Goal: Check status

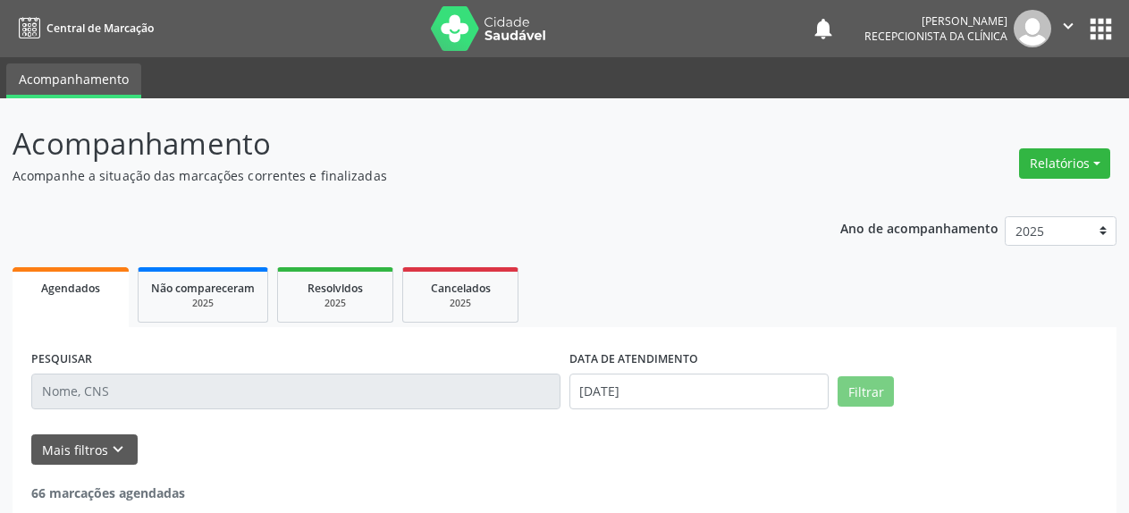
select select "7"
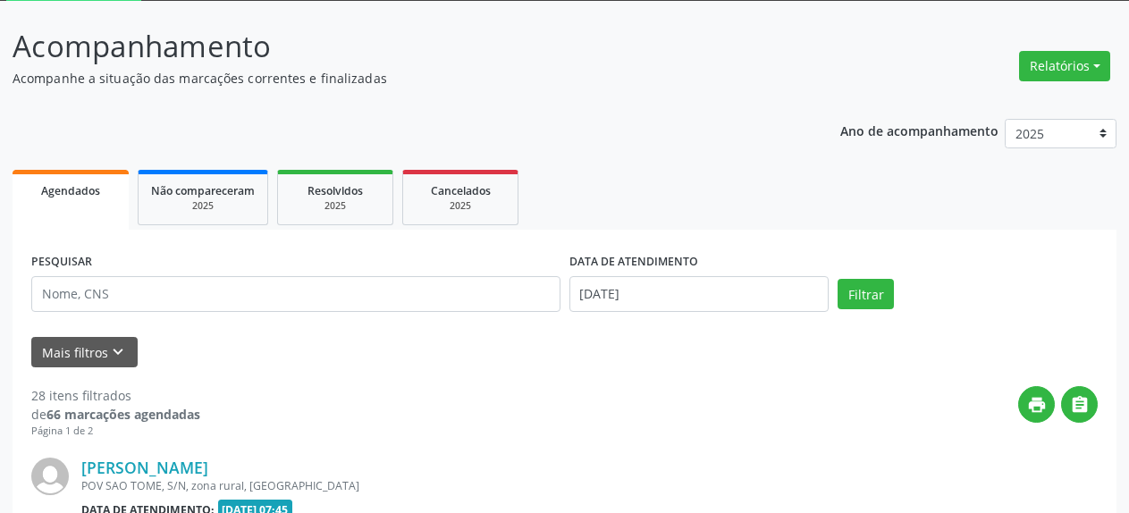
scroll to position [97, 0]
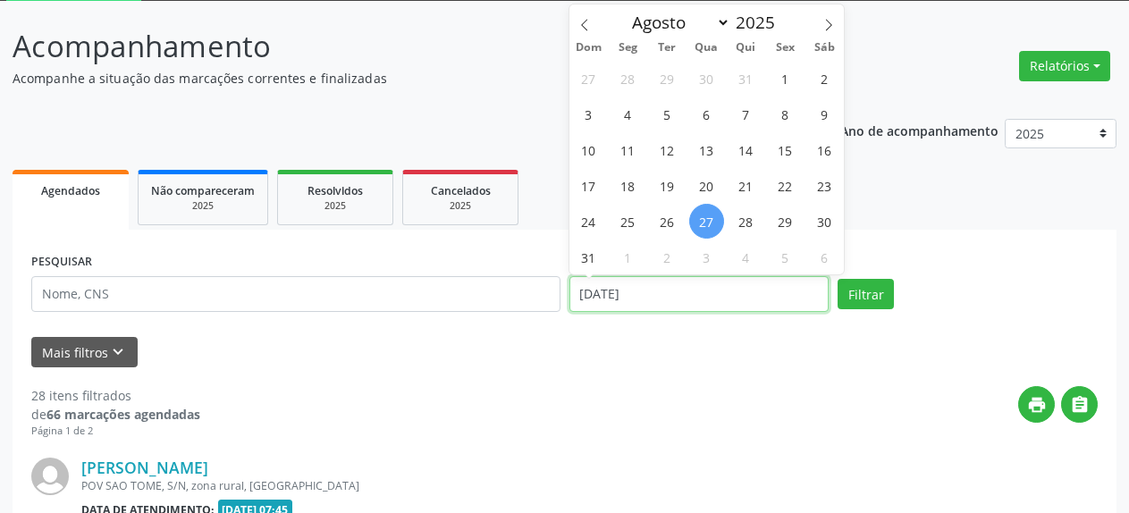
click at [637, 304] on input "[DATE]" at bounding box center [700, 294] width 260 height 36
click at [625, 264] on span "1" at bounding box center [628, 257] width 35 height 35
type input "[DATE]"
click at [625, 264] on span "1" at bounding box center [628, 257] width 35 height 35
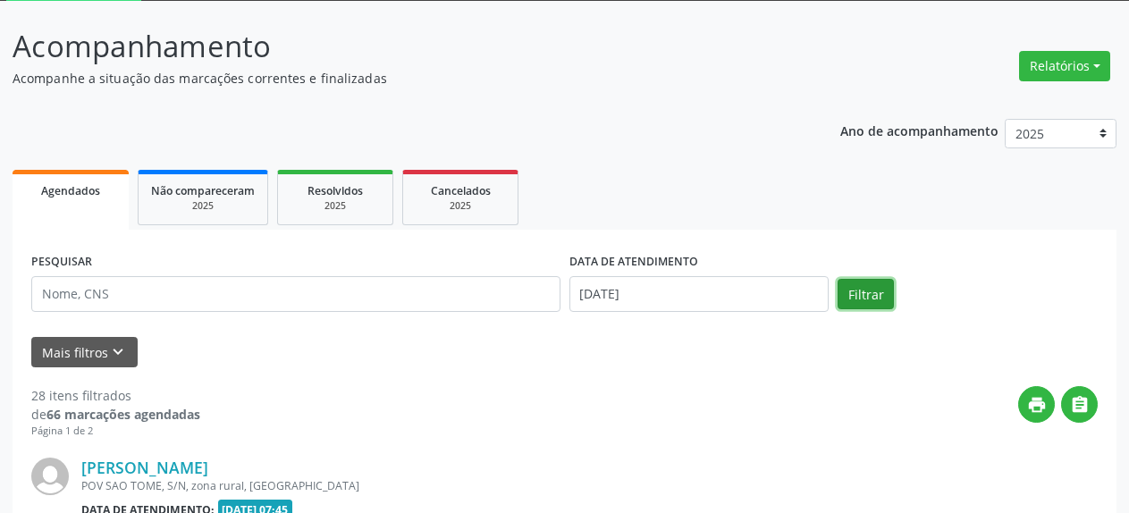
click at [873, 300] on button "Filtrar" at bounding box center [866, 294] width 56 height 30
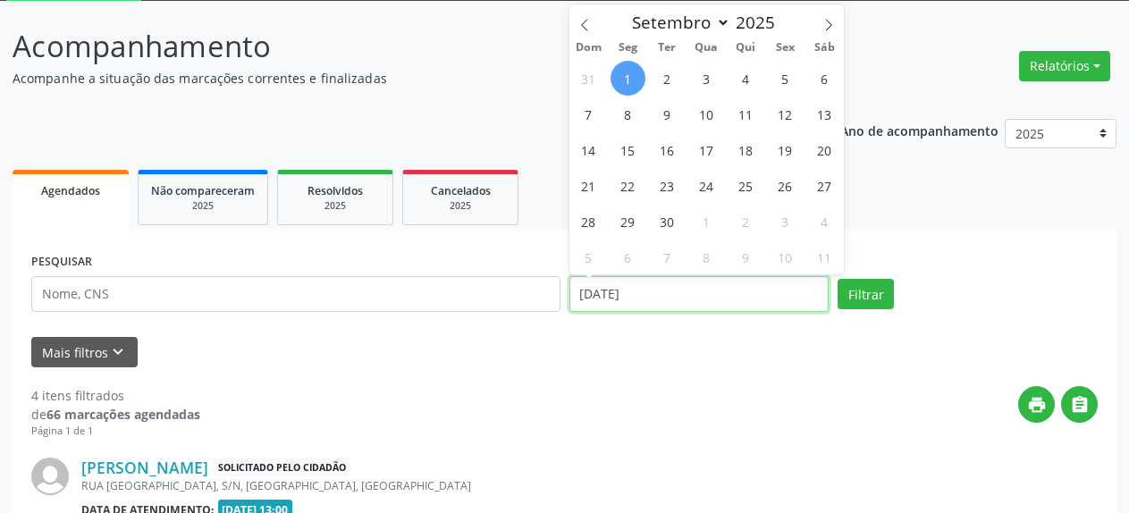
click at [698, 300] on input "[DATE]" at bounding box center [700, 294] width 260 height 36
click at [584, 25] on icon at bounding box center [585, 25] width 13 height 13
select select "7"
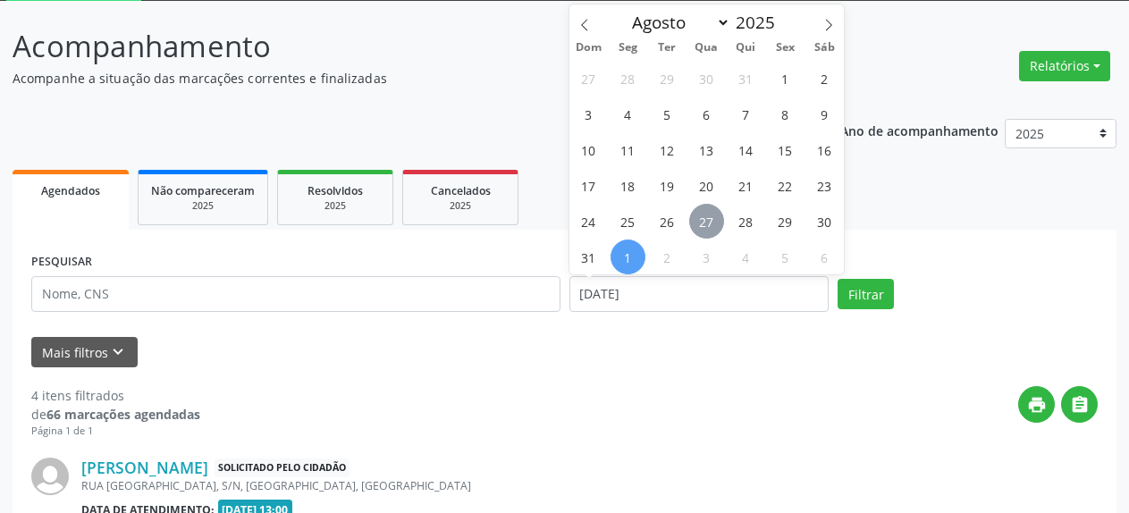
click at [700, 218] on span "27" at bounding box center [706, 221] width 35 height 35
type input "[DATE]"
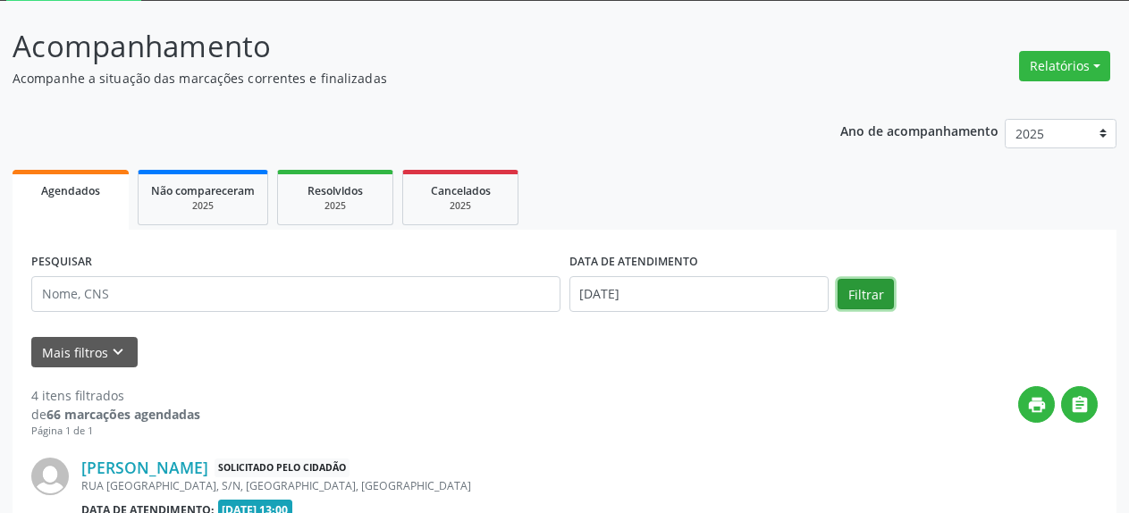
click at [863, 300] on button "Filtrar" at bounding box center [866, 294] width 56 height 30
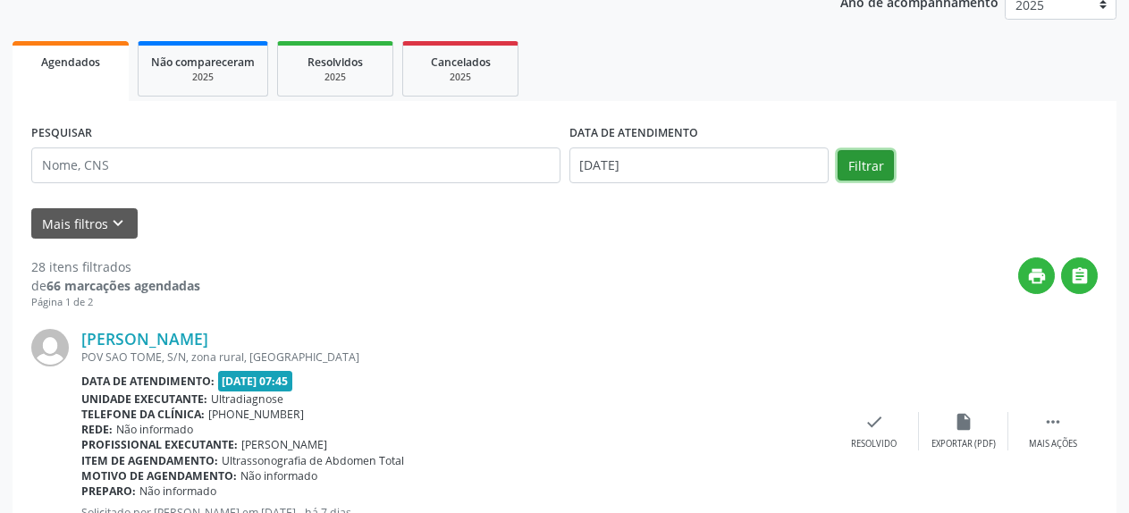
scroll to position [140, 0]
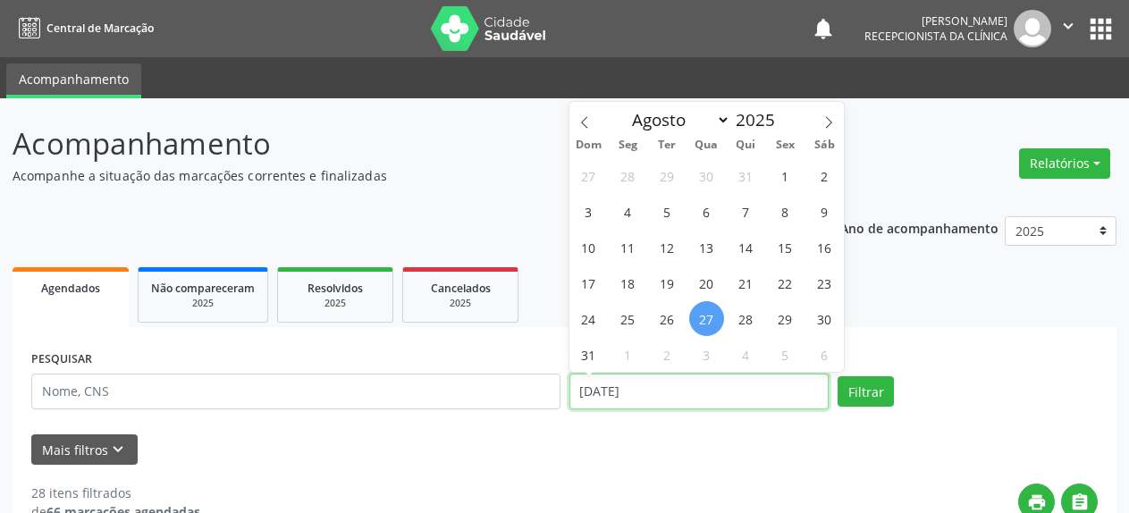
click at [601, 393] on input "[DATE]" at bounding box center [700, 392] width 260 height 36
click at [624, 357] on span "1" at bounding box center [628, 354] width 35 height 35
type input "[DATE]"
click at [624, 357] on span "1" at bounding box center [628, 354] width 35 height 35
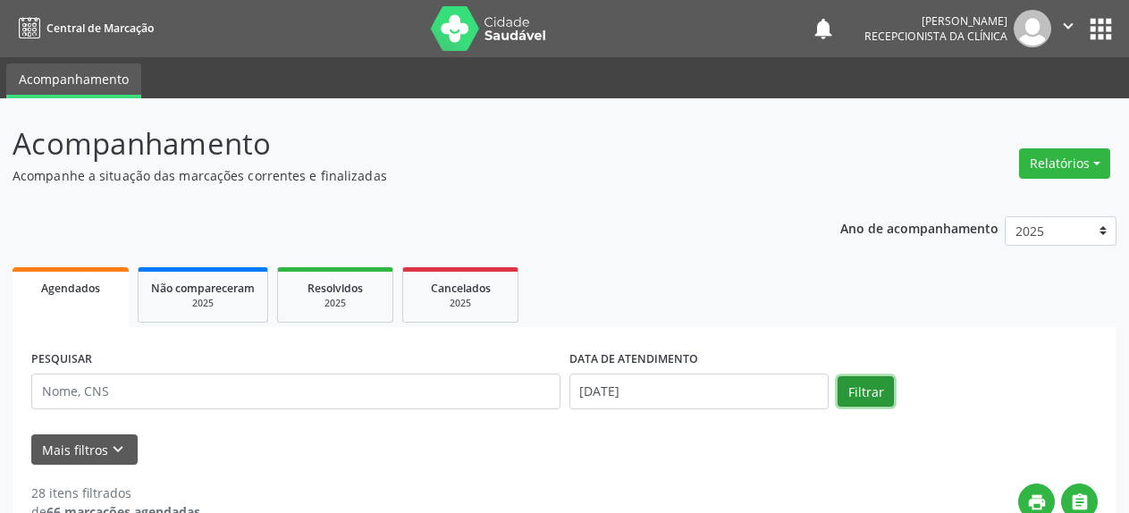
click at [875, 394] on button "Filtrar" at bounding box center [866, 391] width 56 height 30
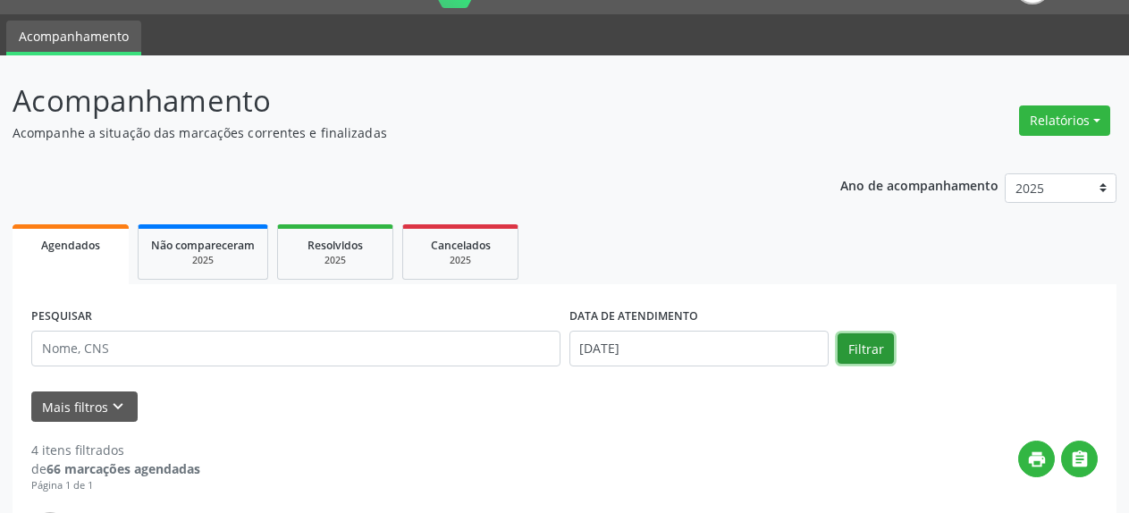
scroll to position [66, 0]
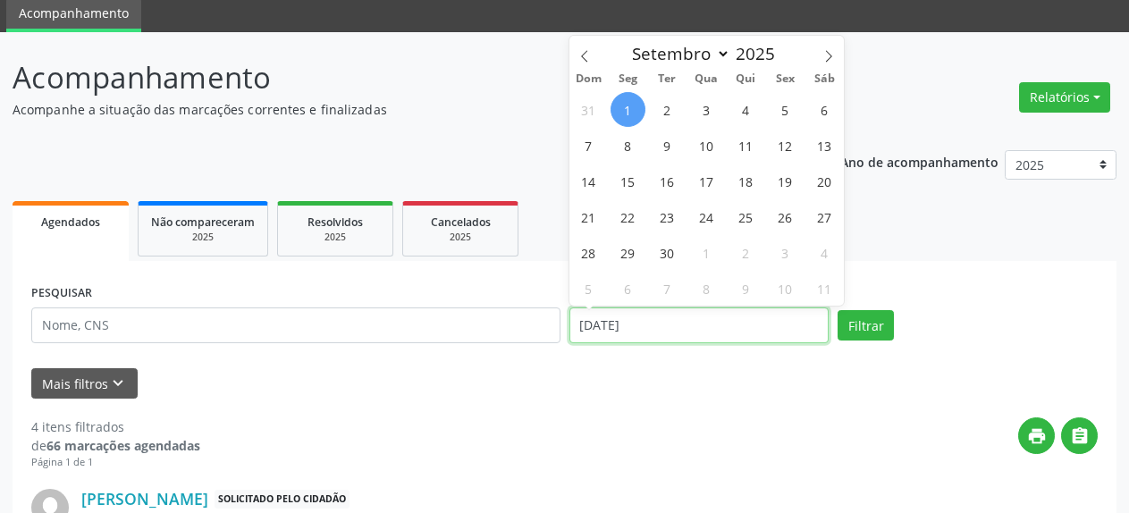
click at [608, 337] on input "[DATE]" at bounding box center [700, 326] width 260 height 36
click at [710, 114] on span "3" at bounding box center [706, 109] width 35 height 35
type input "[DATE]"
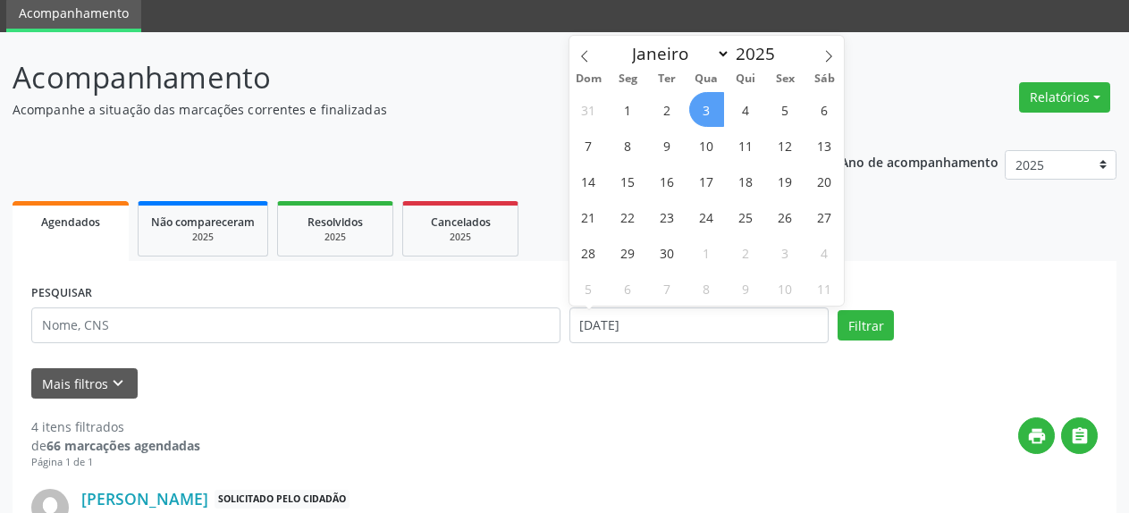
click at [710, 114] on span "3" at bounding box center [706, 109] width 35 height 35
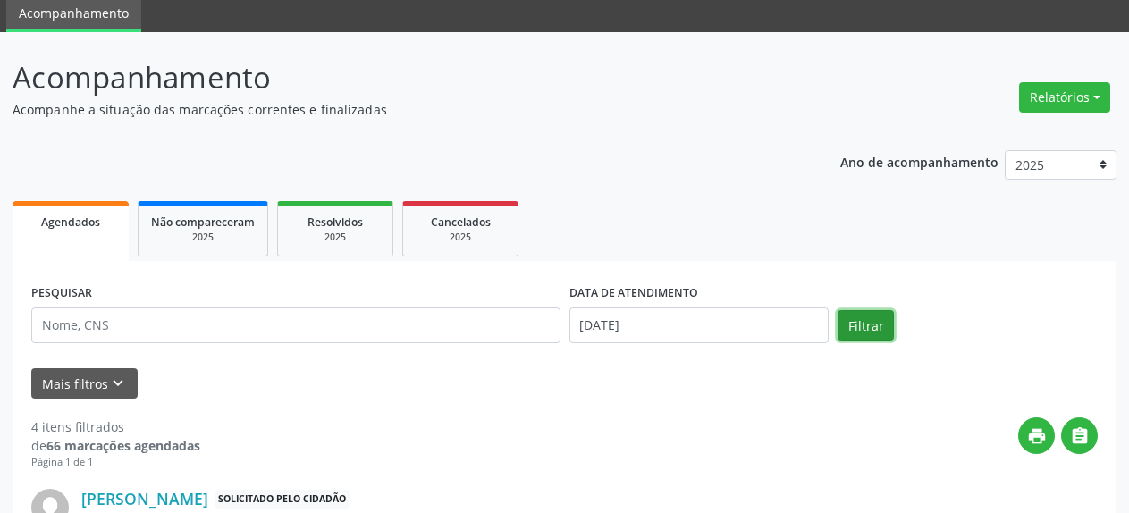
click at [867, 319] on button "Filtrar" at bounding box center [866, 325] width 56 height 30
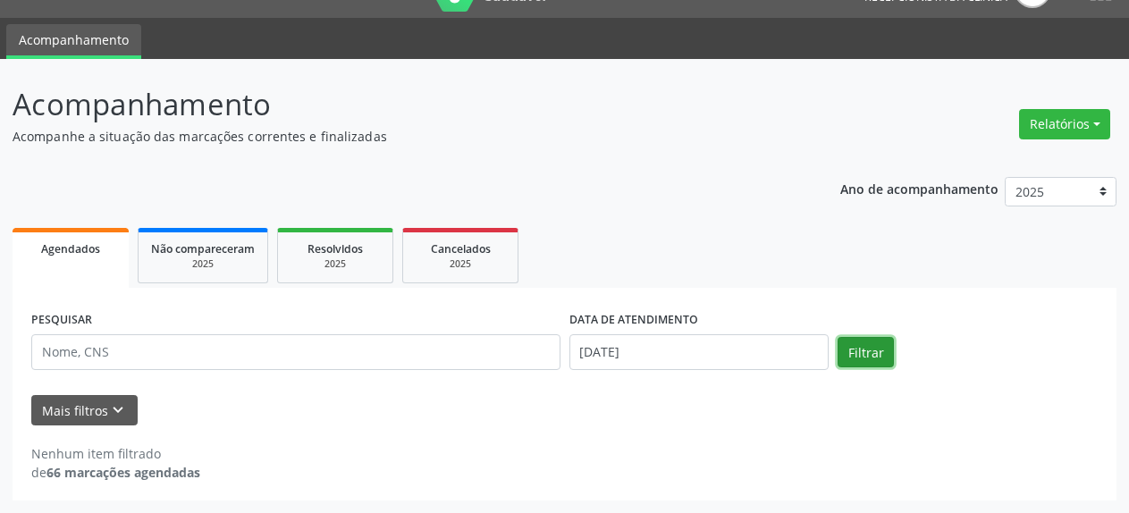
scroll to position [39, 0]
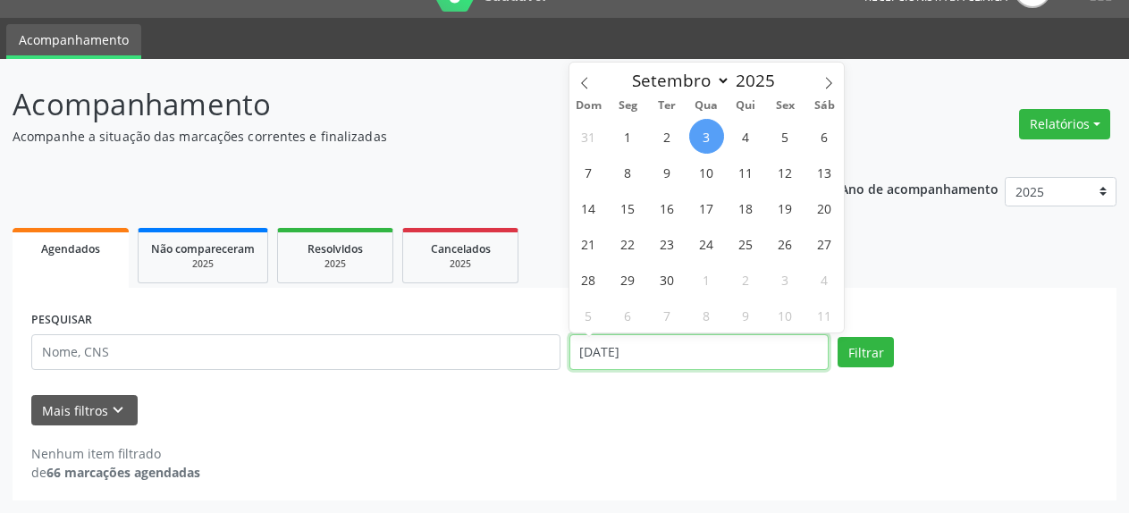
click at [616, 353] on input "[DATE]" at bounding box center [700, 352] width 260 height 36
click at [628, 137] on span "1" at bounding box center [628, 136] width 35 height 35
type input "[DATE]"
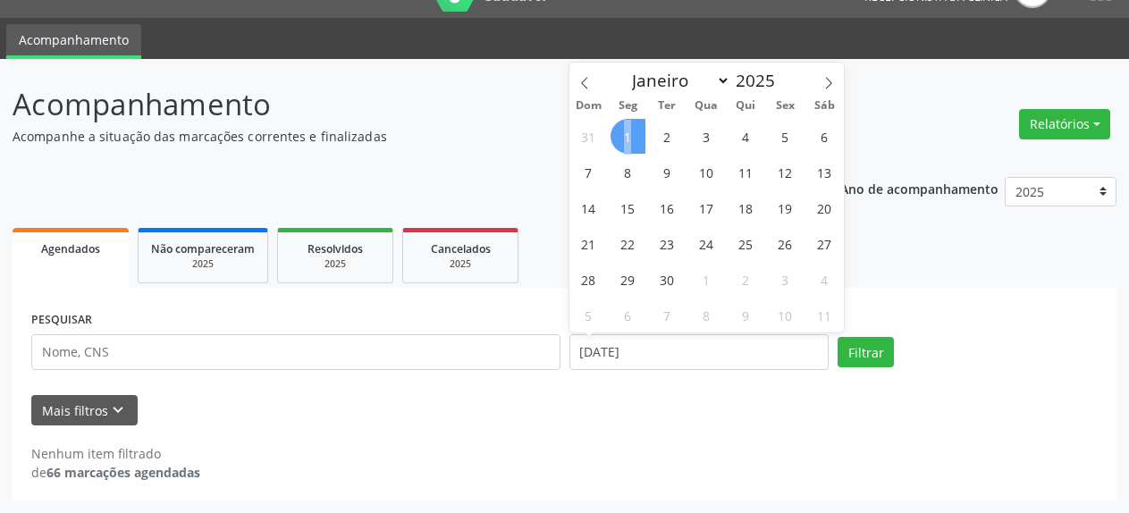
click at [628, 137] on span "1" at bounding box center [628, 136] width 35 height 35
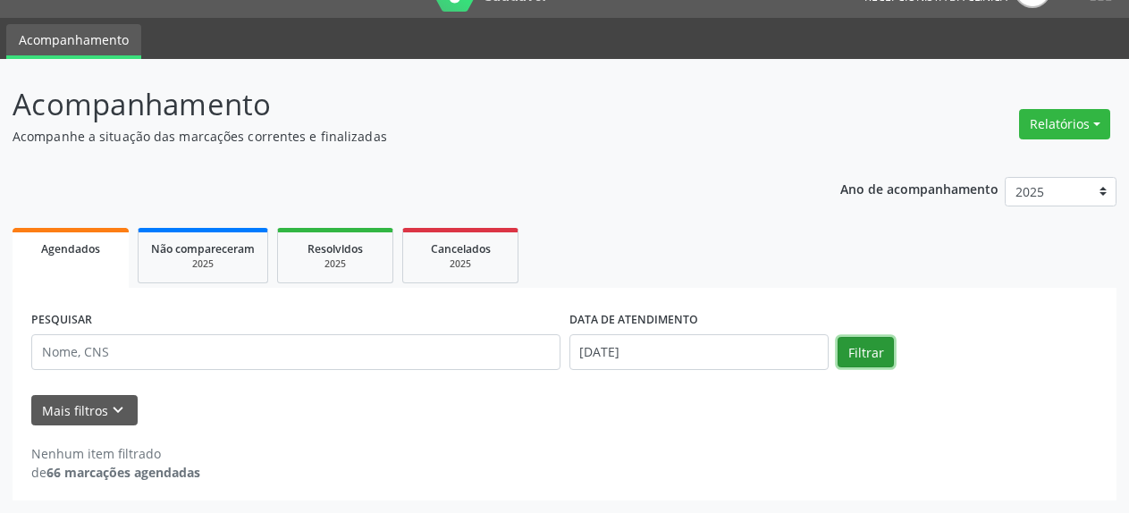
click at [865, 354] on button "Filtrar" at bounding box center [866, 352] width 56 height 30
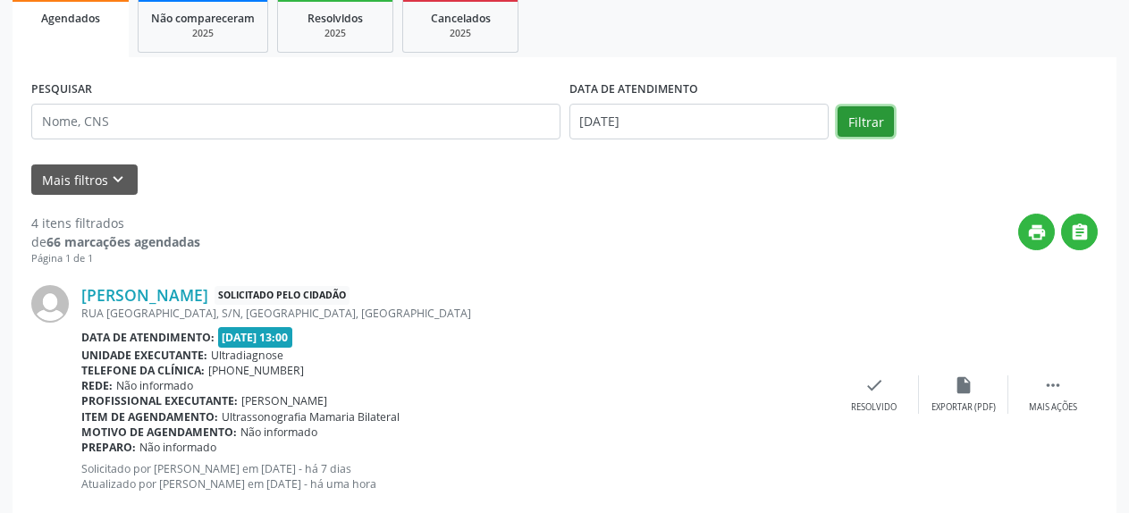
scroll to position [264, 0]
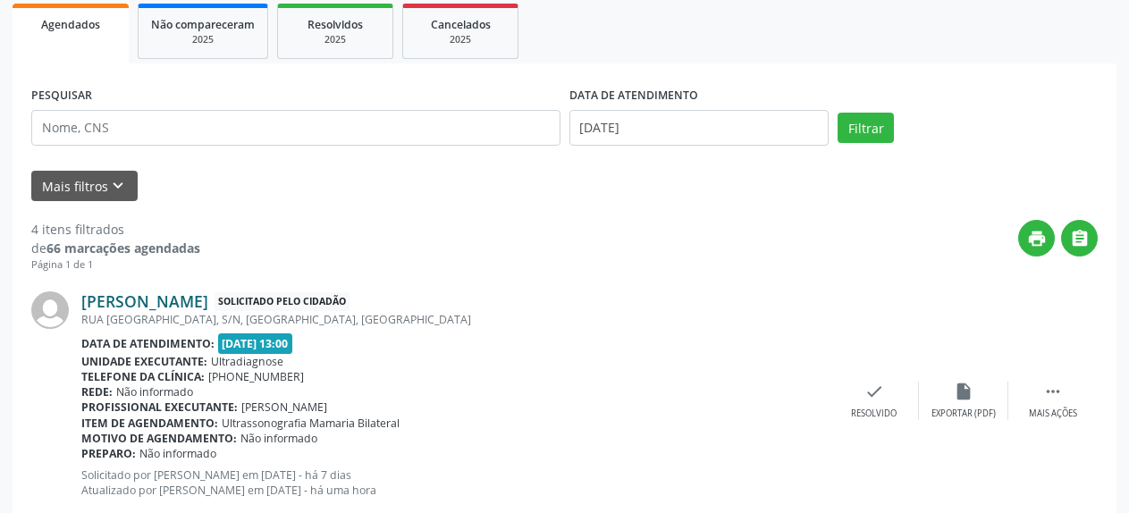
click at [208, 304] on link "[PERSON_NAME]" at bounding box center [144, 302] width 127 height 20
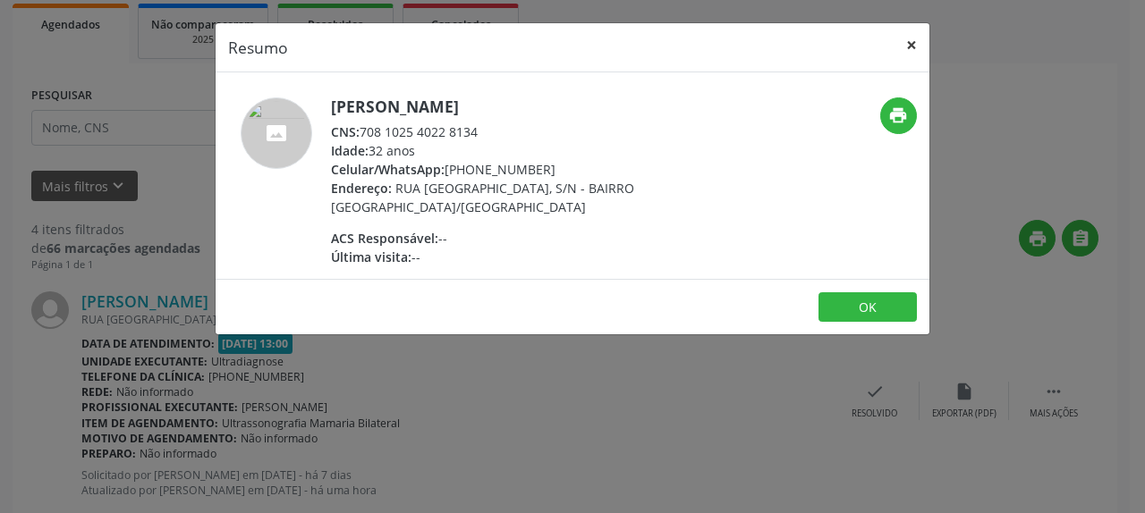
click at [909, 47] on button "×" at bounding box center [911, 45] width 36 height 44
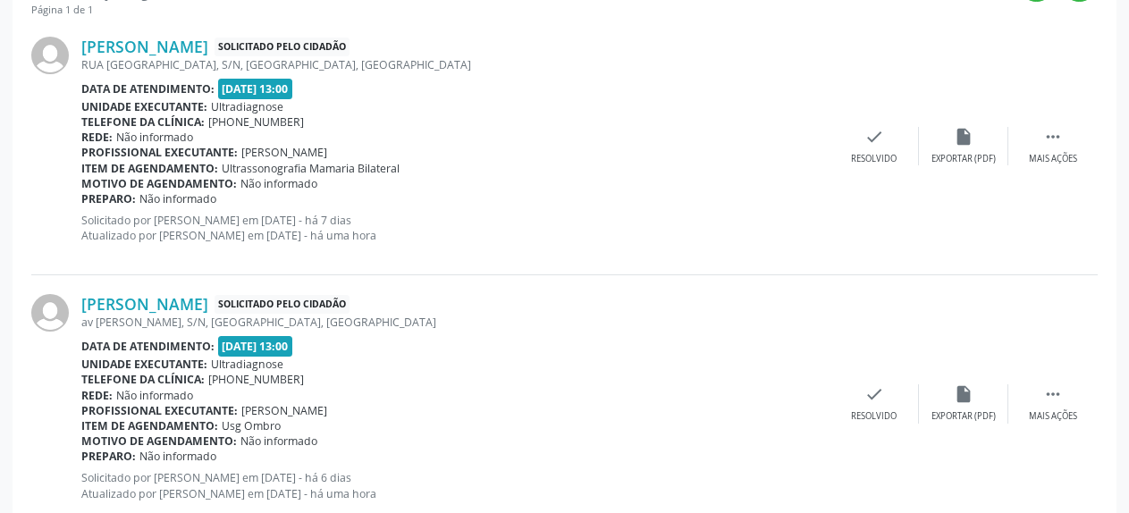
scroll to position [537, 0]
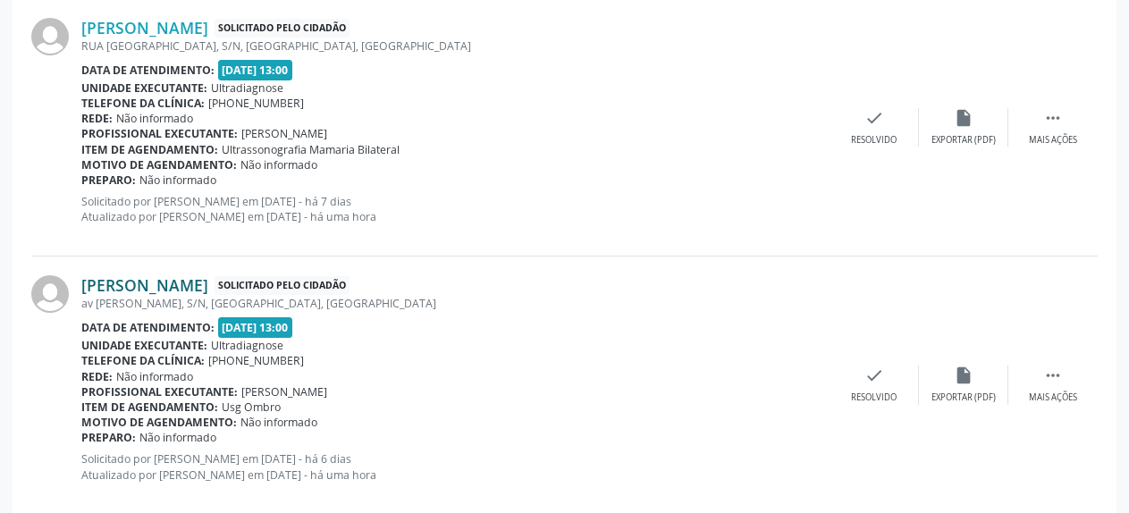
click at [123, 291] on link "[PERSON_NAME]" at bounding box center [144, 285] width 127 height 20
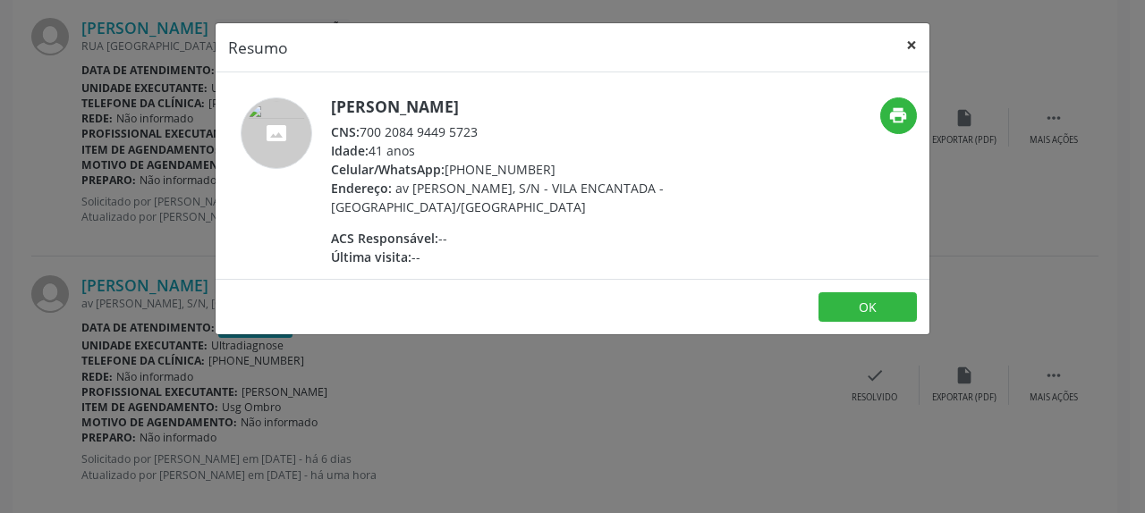
click at [908, 43] on button "×" at bounding box center [911, 45] width 36 height 44
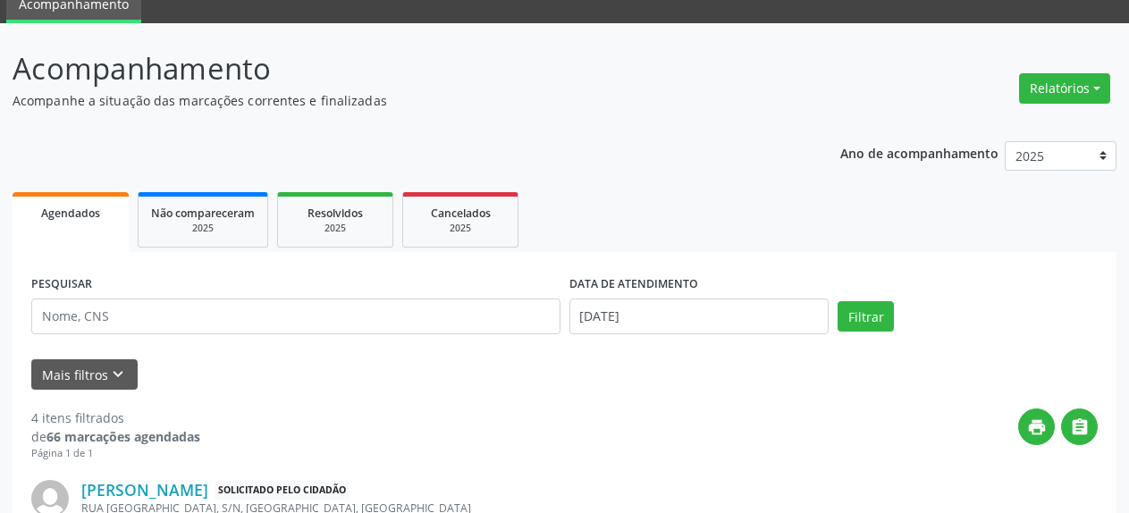
scroll to position [0, 0]
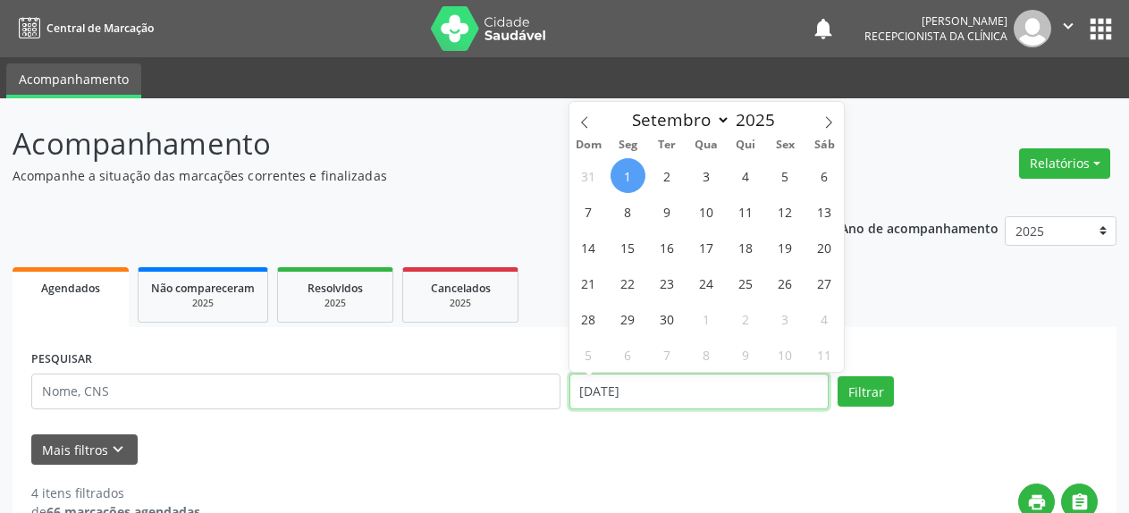
click at [635, 398] on input "[DATE]" at bounding box center [700, 392] width 260 height 36
click at [586, 118] on icon at bounding box center [585, 122] width 13 height 13
select select "7"
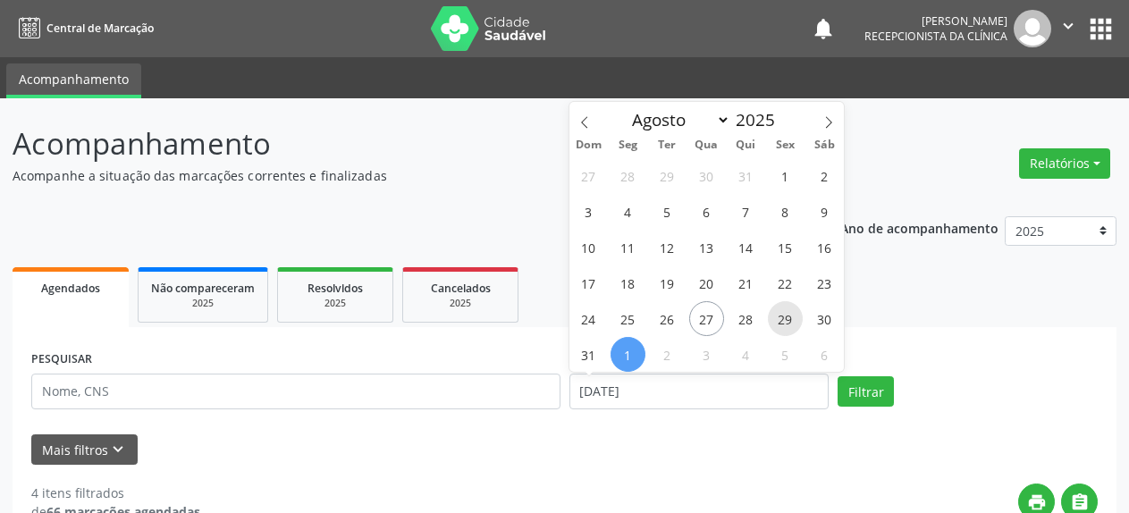
click at [782, 318] on span "29" at bounding box center [785, 318] width 35 height 35
type input "29/08/2025"
click at [782, 318] on span "29" at bounding box center [785, 318] width 35 height 35
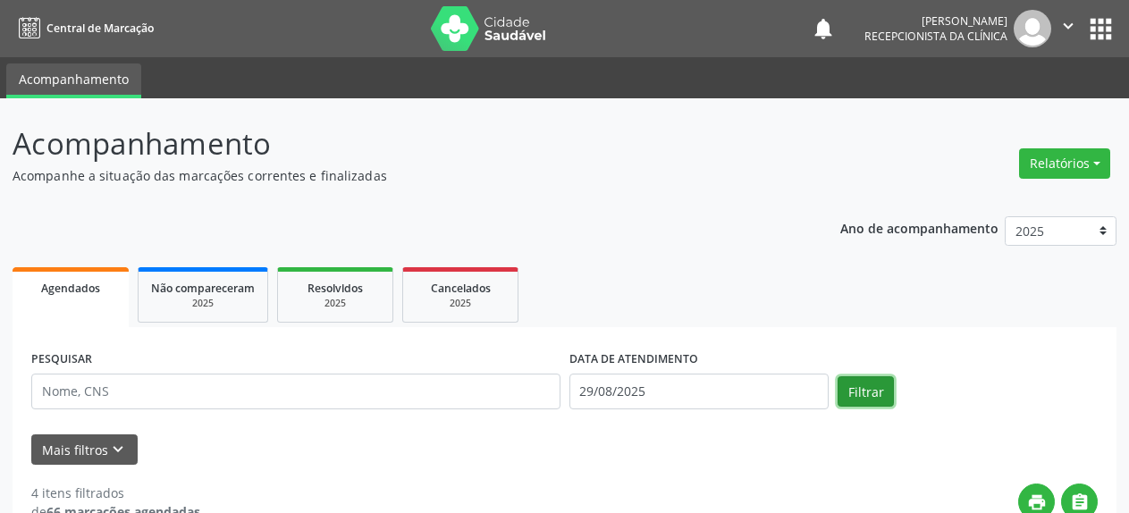
click at [869, 392] on button "Filtrar" at bounding box center [866, 391] width 56 height 30
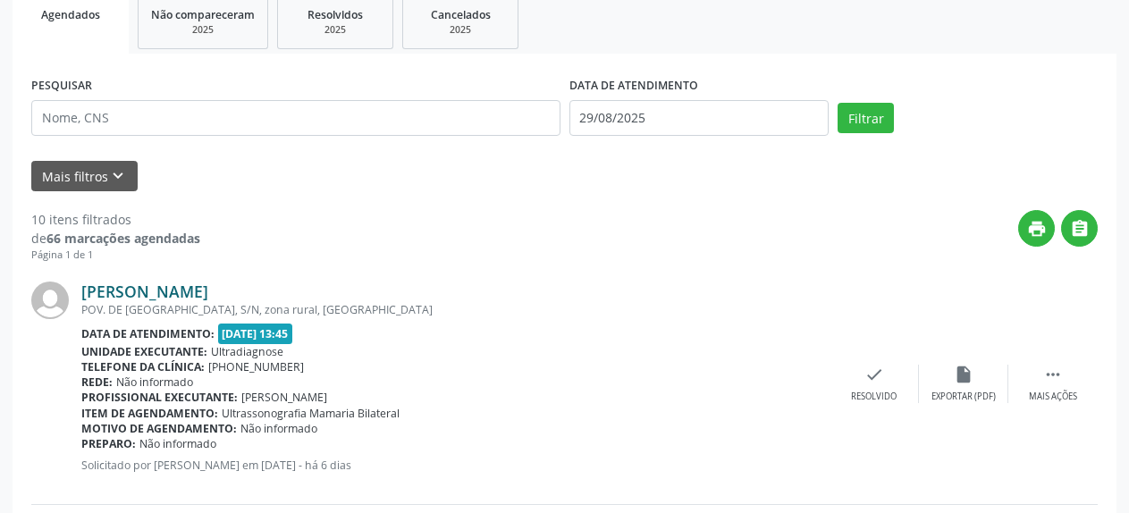
click at [147, 290] on link "[PERSON_NAME]" at bounding box center [144, 292] width 127 height 20
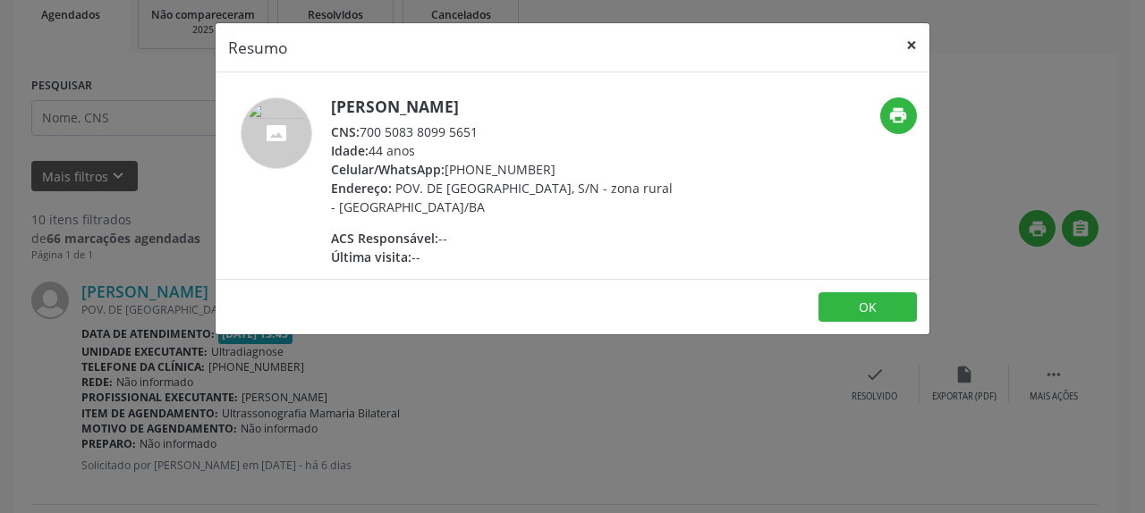
click at [910, 47] on button "×" at bounding box center [911, 45] width 36 height 44
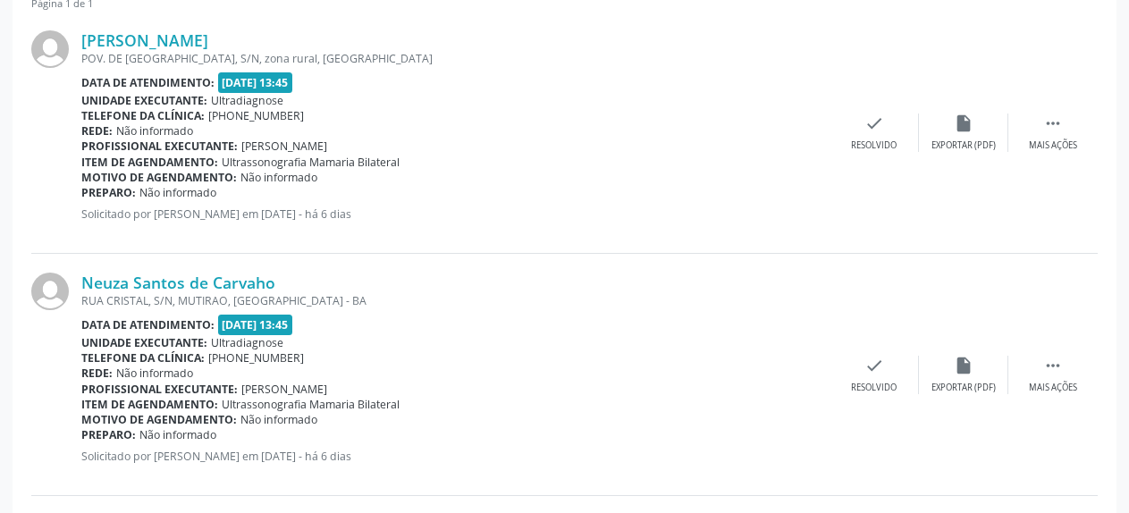
scroll to position [547, 0]
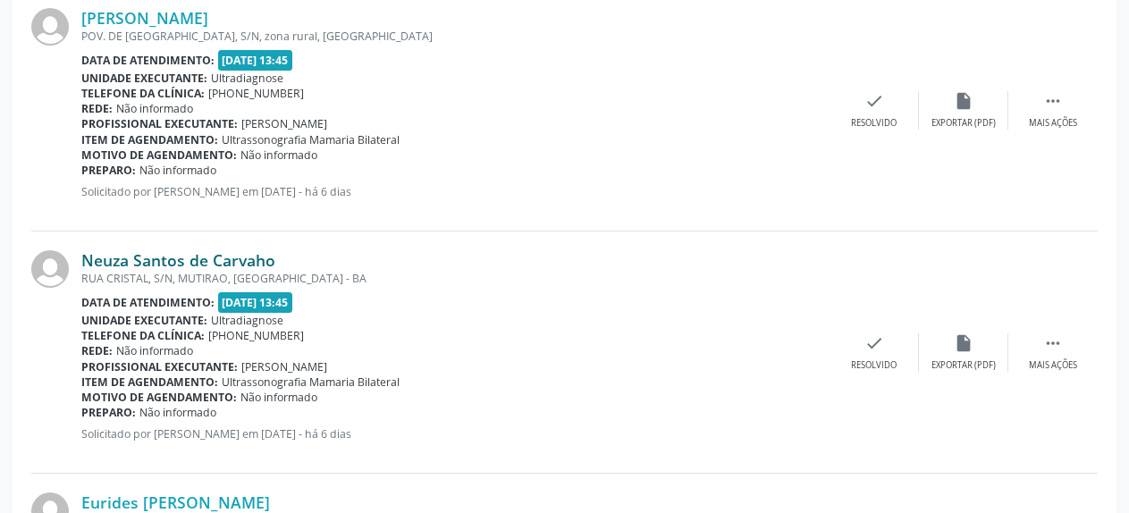
click at [112, 264] on link "Neuza Santos de Carvaho" at bounding box center [178, 260] width 194 height 20
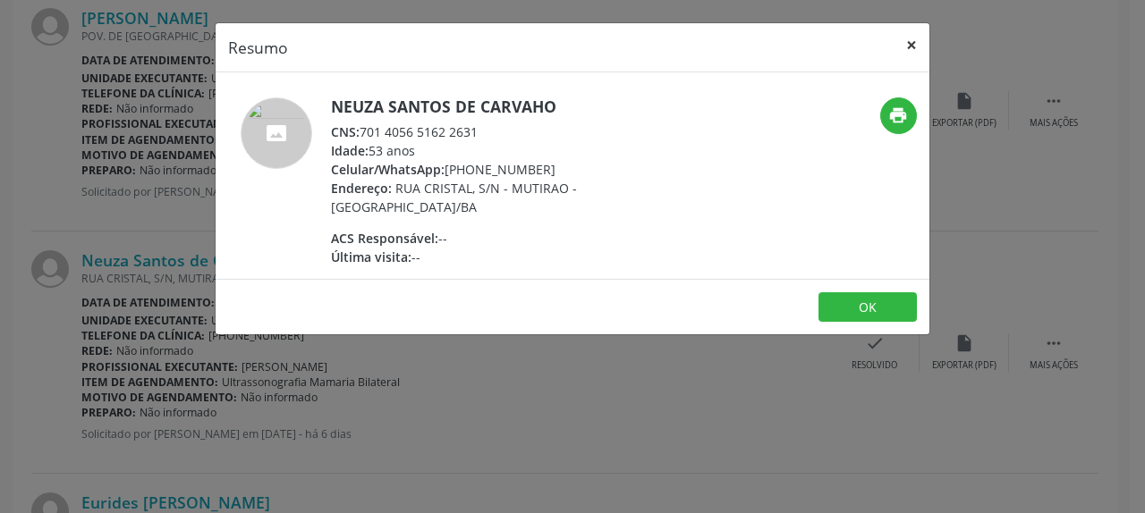
click at [909, 46] on button "×" at bounding box center [911, 45] width 36 height 44
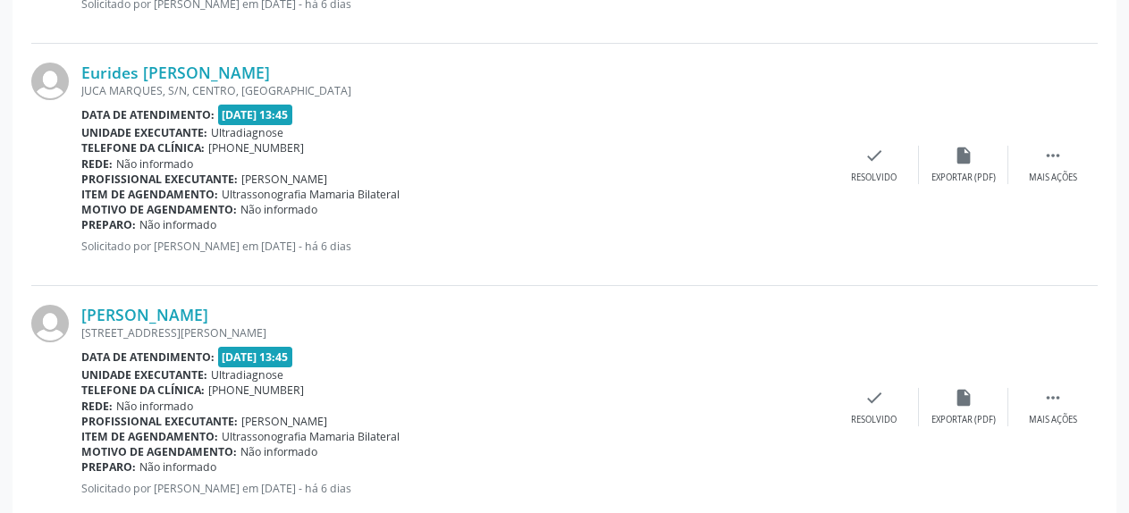
scroll to position [1003, 0]
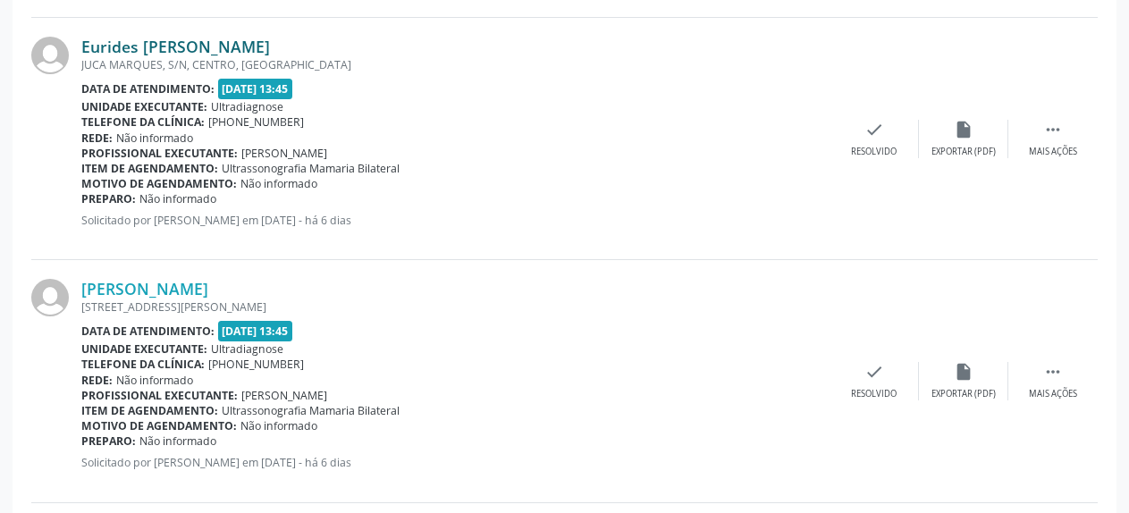
click at [117, 45] on link "Eurides [PERSON_NAME]" at bounding box center [175, 47] width 189 height 20
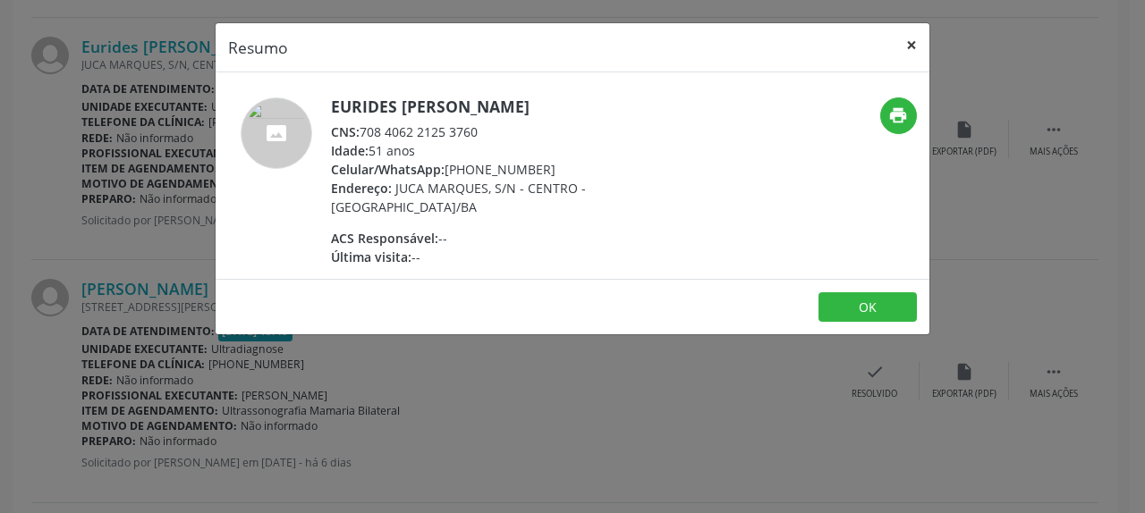
click at [909, 43] on button "×" at bounding box center [911, 45] width 36 height 44
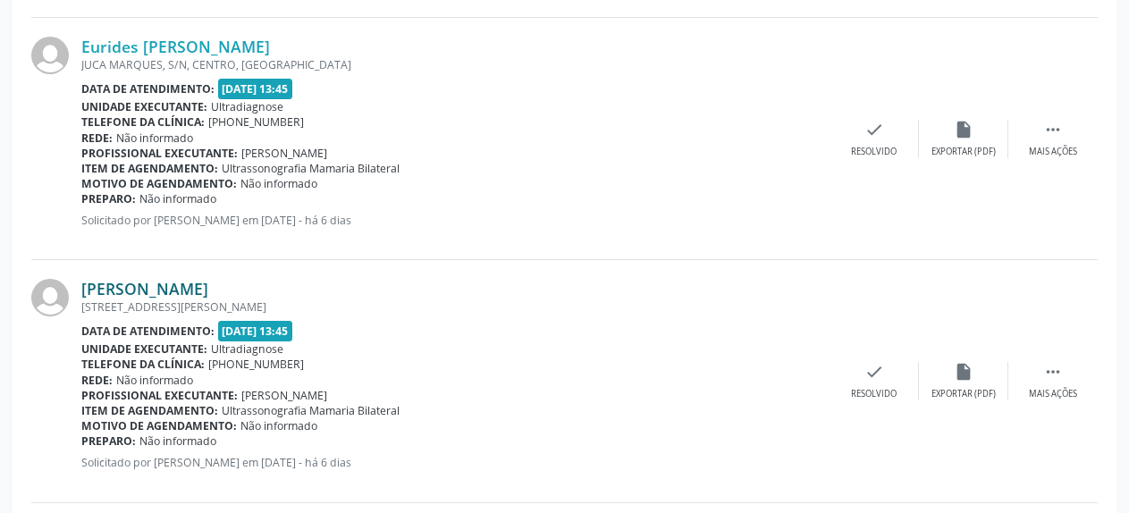
click at [137, 292] on link "[PERSON_NAME]" at bounding box center [144, 289] width 127 height 20
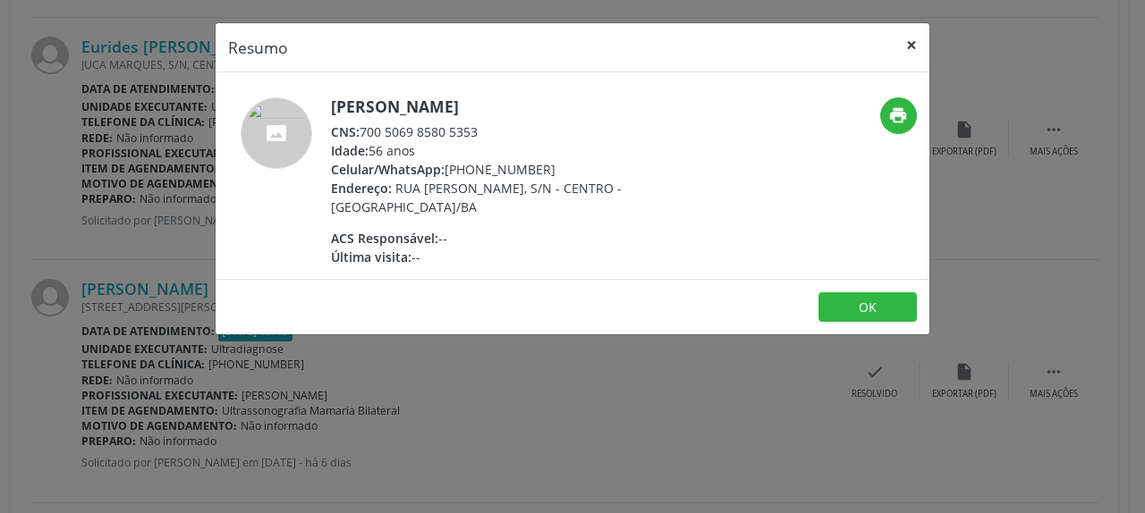
click at [914, 44] on button "×" at bounding box center [911, 45] width 36 height 44
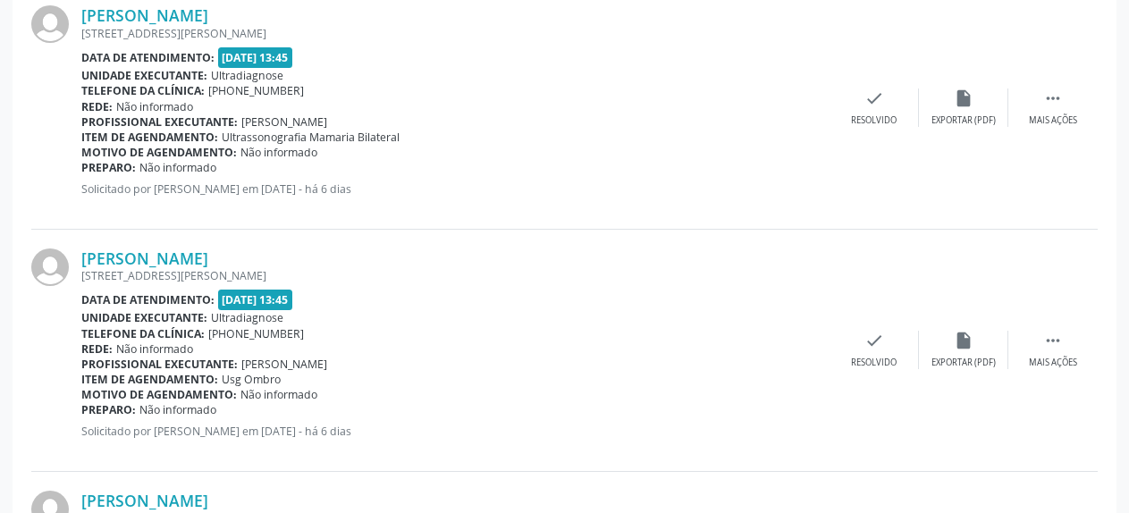
scroll to position [1368, 0]
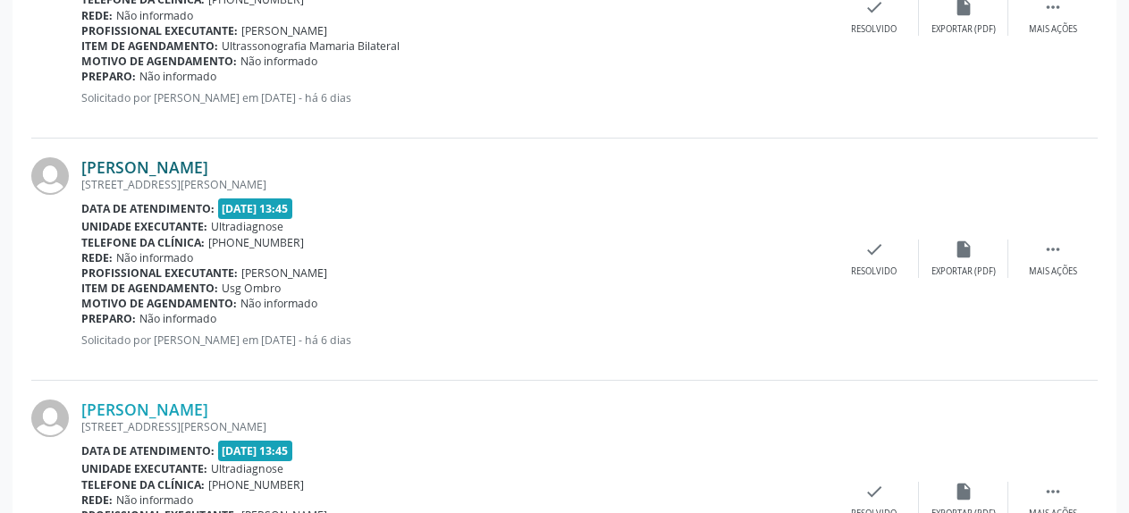
click at [148, 166] on link "[PERSON_NAME]" at bounding box center [144, 167] width 127 height 20
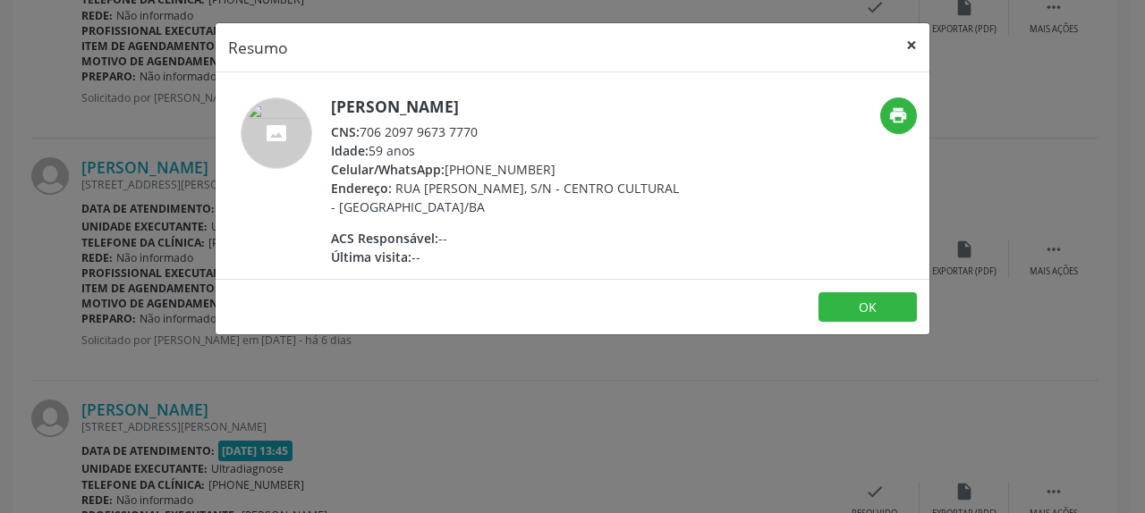
click at [908, 47] on button "×" at bounding box center [911, 45] width 36 height 44
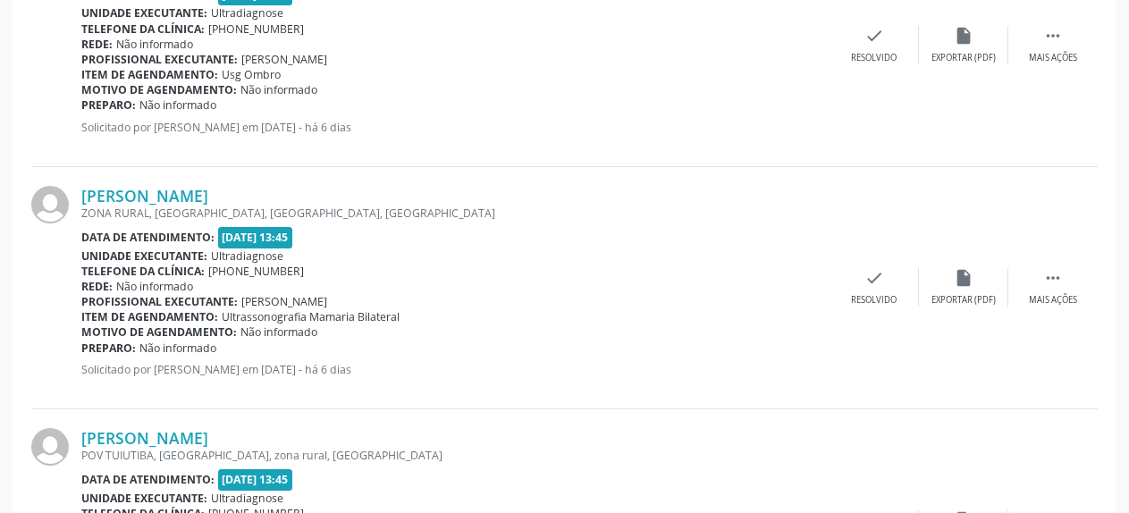
scroll to position [1916, 0]
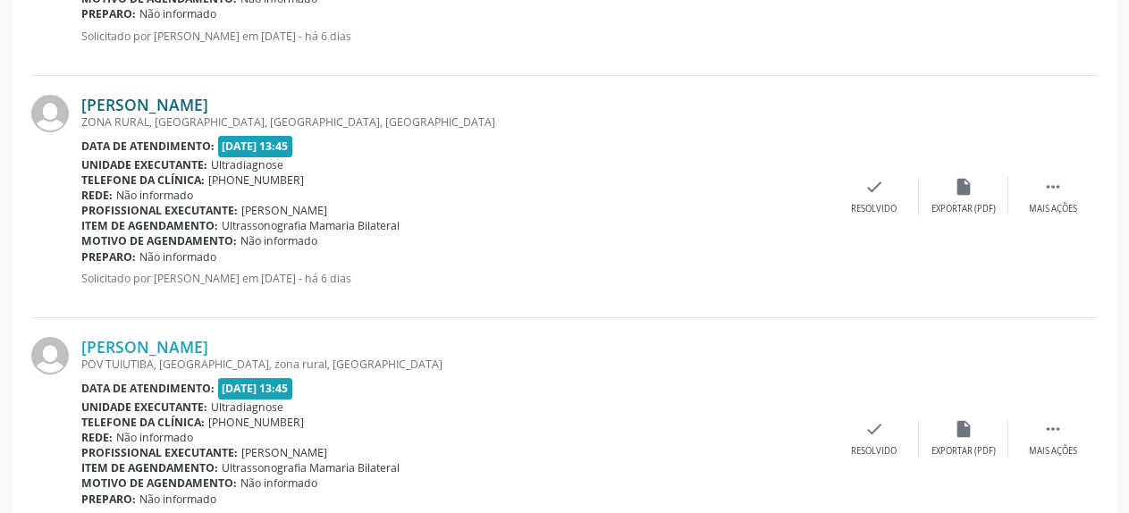
click at [128, 109] on link "[PERSON_NAME]" at bounding box center [144, 105] width 127 height 20
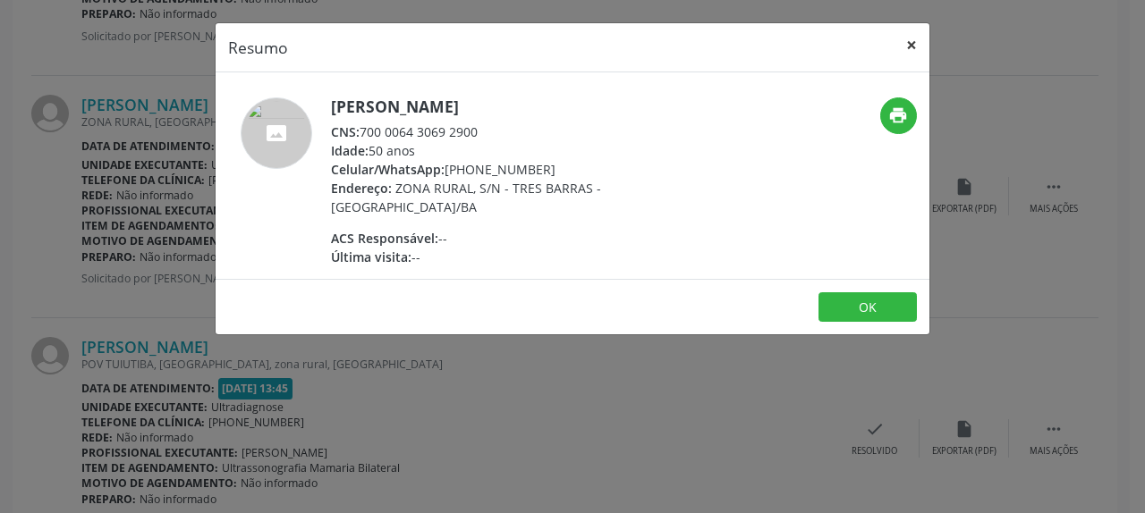
click at [911, 48] on button "×" at bounding box center [911, 45] width 36 height 44
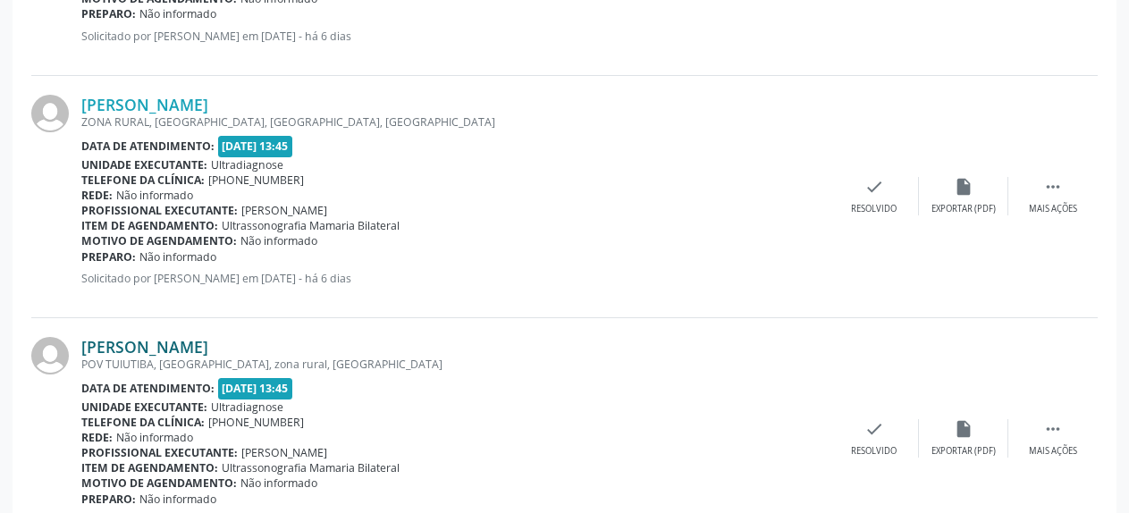
click at [97, 348] on link "[PERSON_NAME]" at bounding box center [144, 347] width 127 height 20
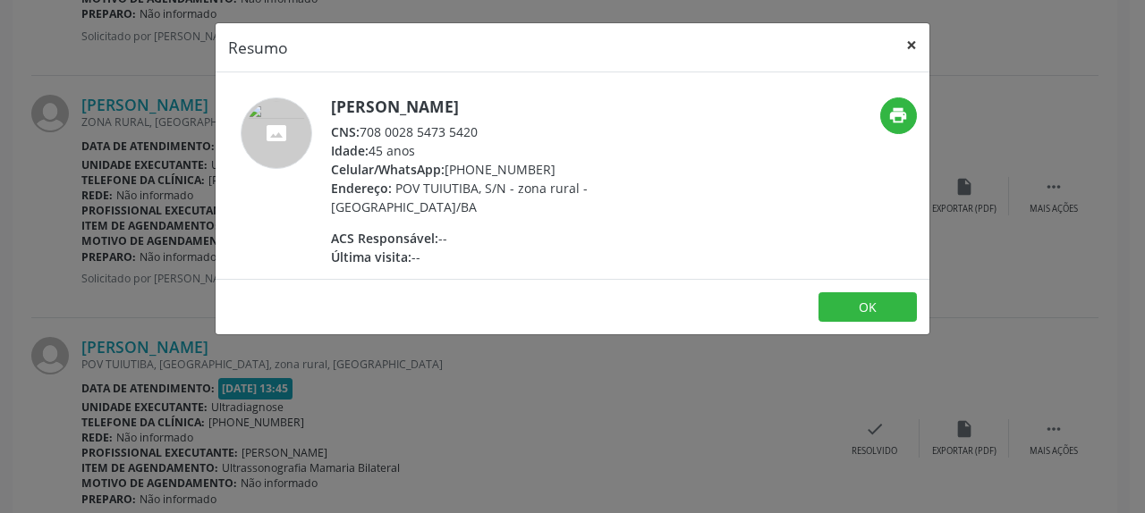
click at [912, 49] on button "×" at bounding box center [911, 45] width 36 height 44
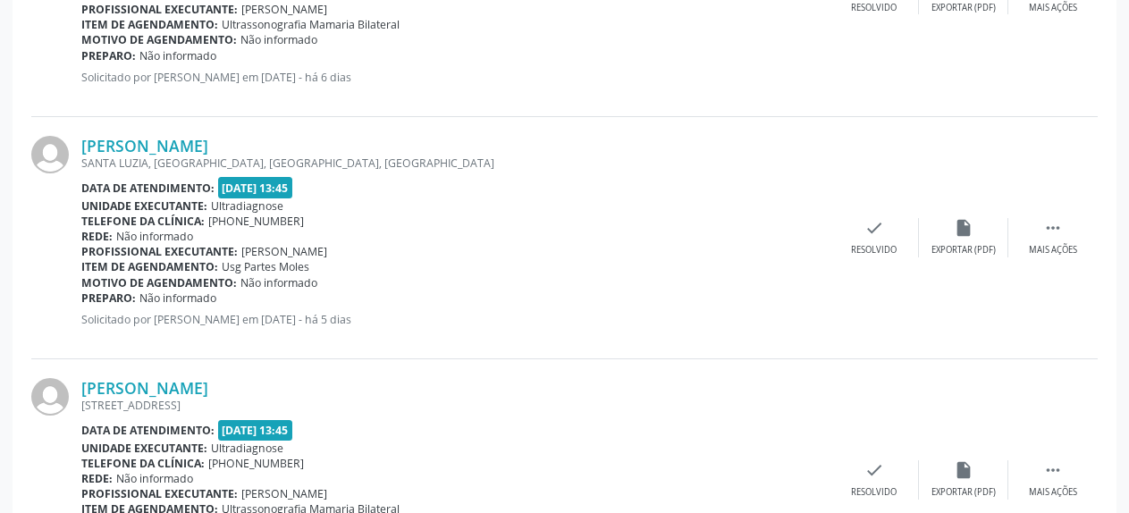
scroll to position [2372, 0]
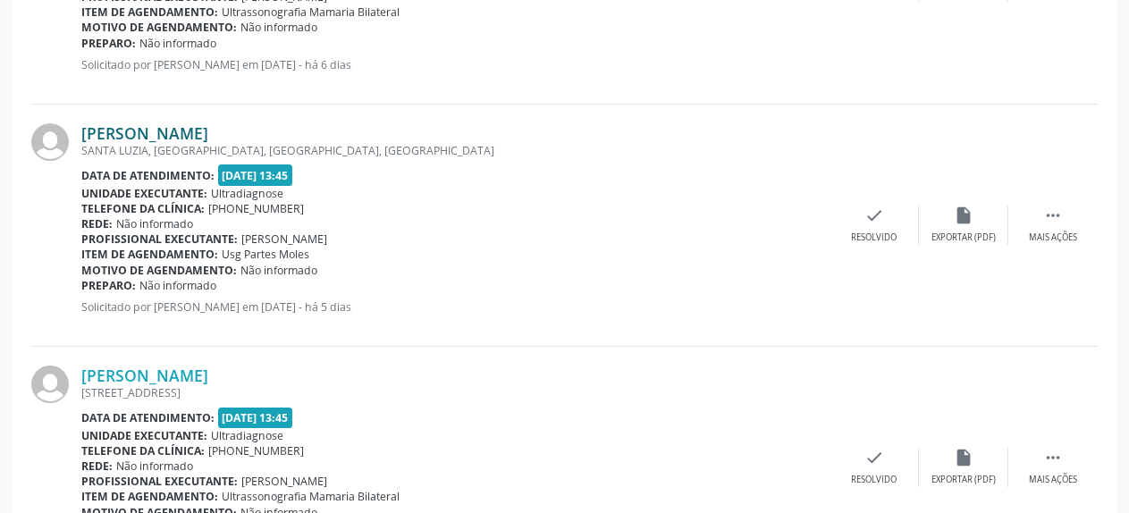
click at [106, 138] on link "[PERSON_NAME]" at bounding box center [144, 133] width 127 height 20
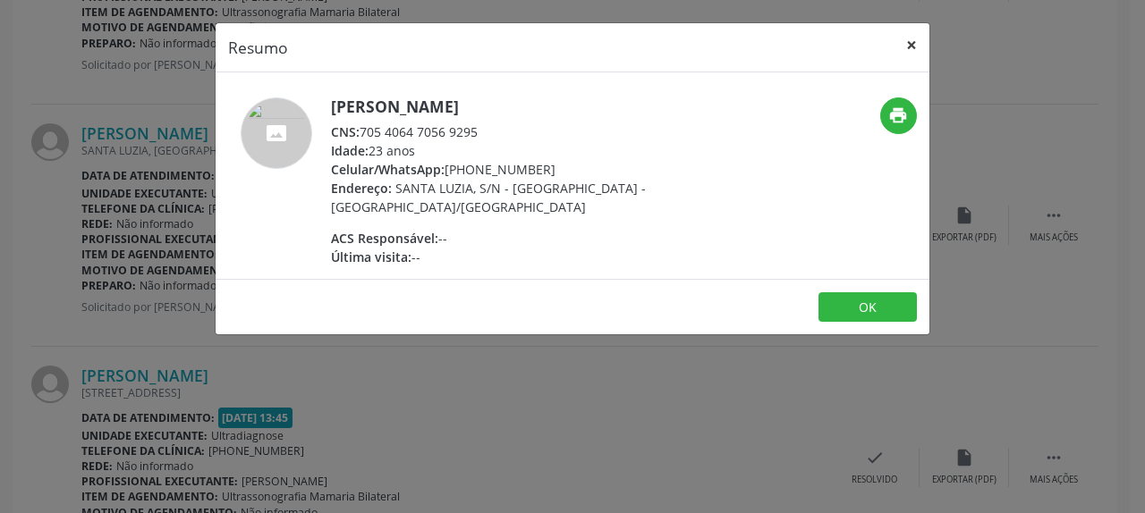
click at [910, 44] on button "×" at bounding box center [911, 45] width 36 height 44
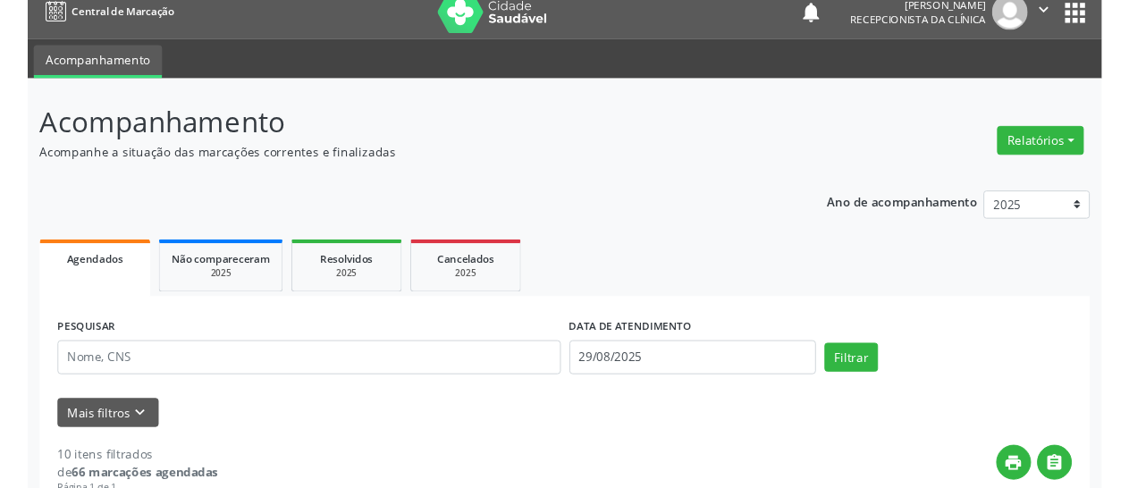
scroll to position [15, 0]
